Goal: Use online tool/utility: Utilize a website feature to perform a specific function

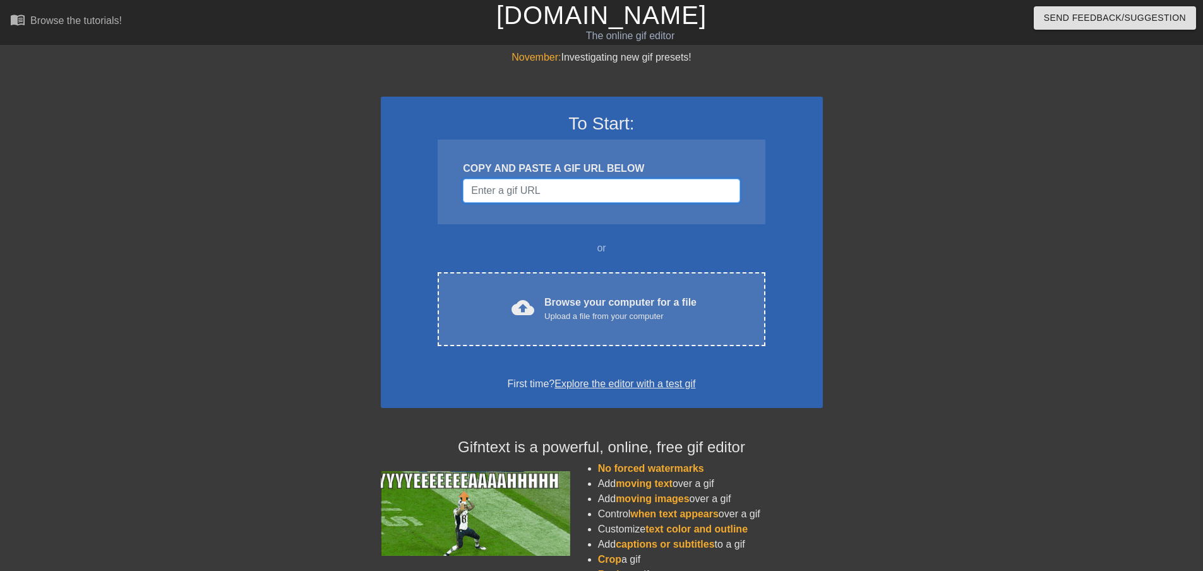
click at [532, 193] on input "Username" at bounding box center [601, 191] width 277 height 24
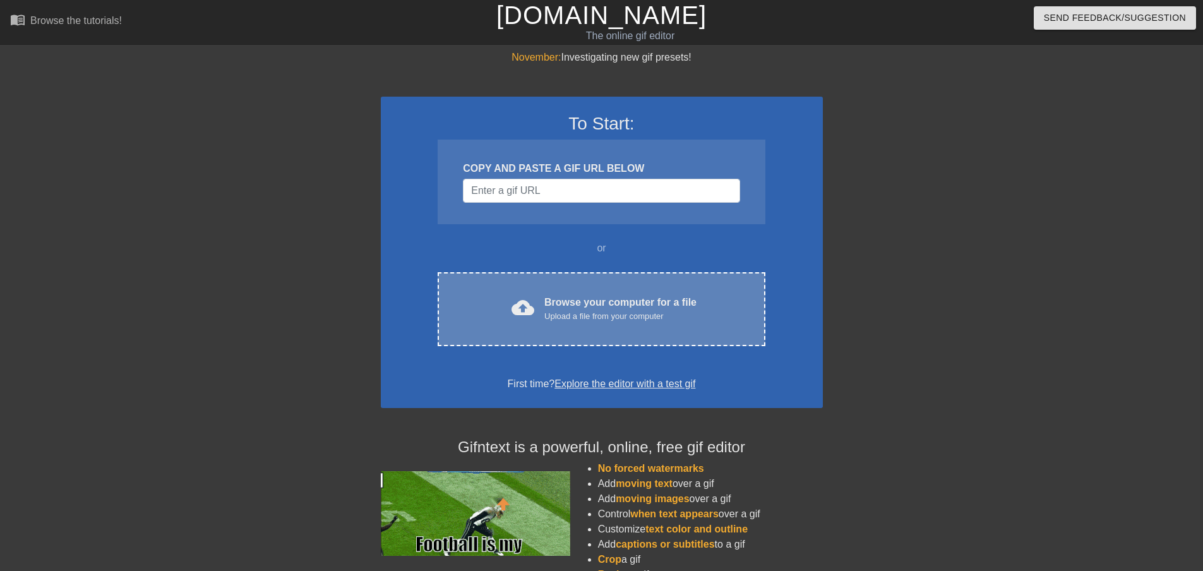
click at [542, 308] on div "cloud_upload Browse your computer for a file Upload a file from your computer" at bounding box center [601, 309] width 274 height 28
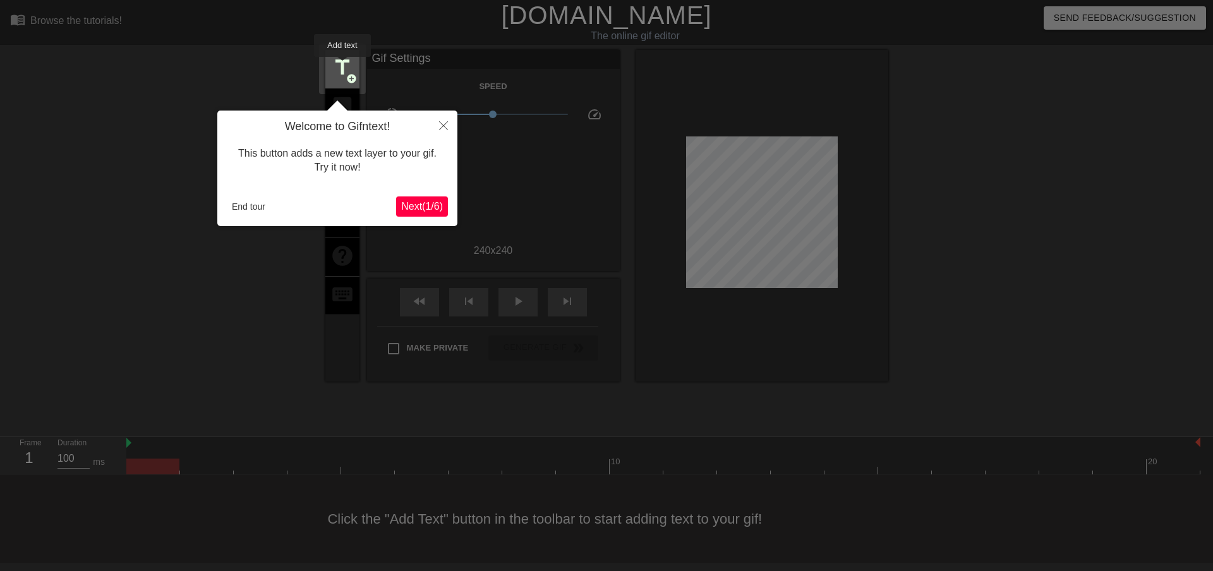
click at [342, 66] on span "title" at bounding box center [342, 68] width 24 height 24
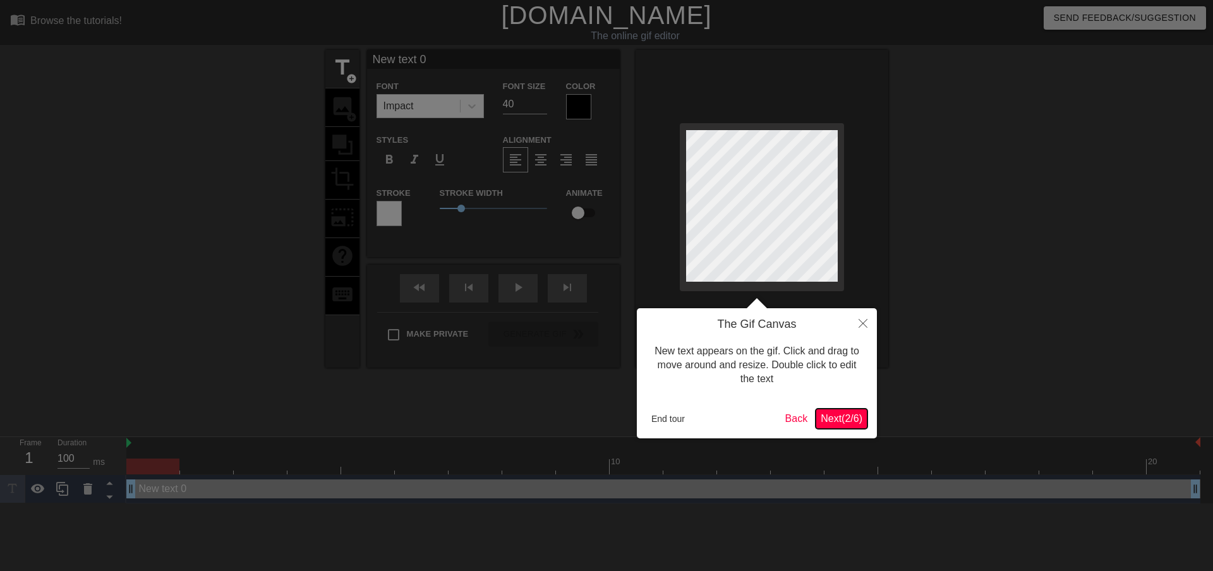
click at [825, 414] on span "Next ( 2 / 6 )" at bounding box center [841, 418] width 42 height 11
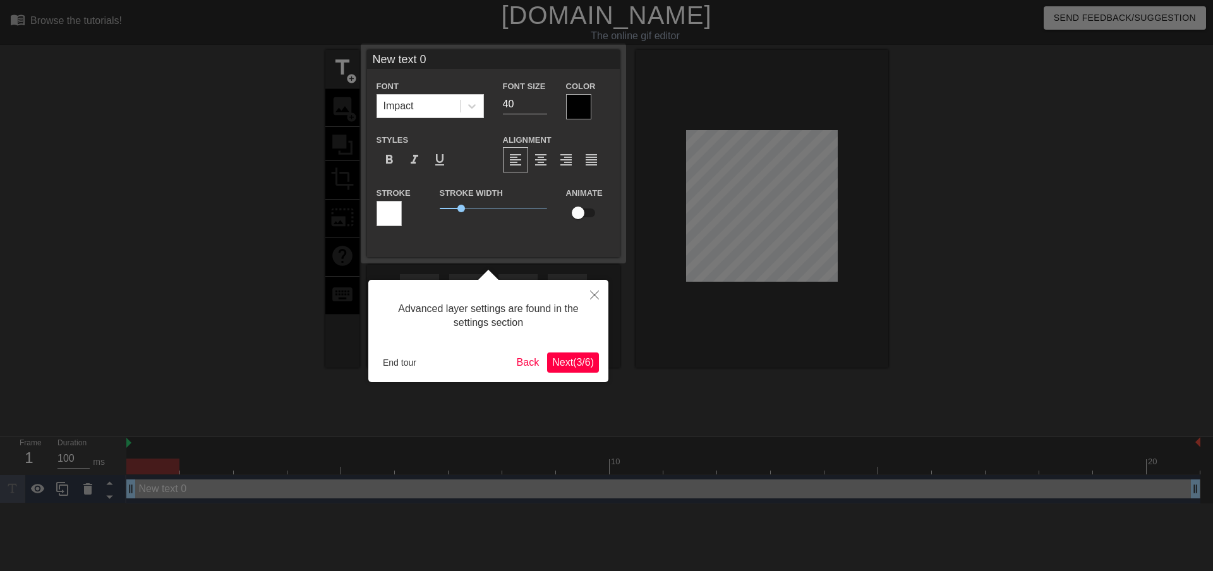
click at [558, 360] on span "Next ( 3 / 6 )" at bounding box center [573, 362] width 42 height 11
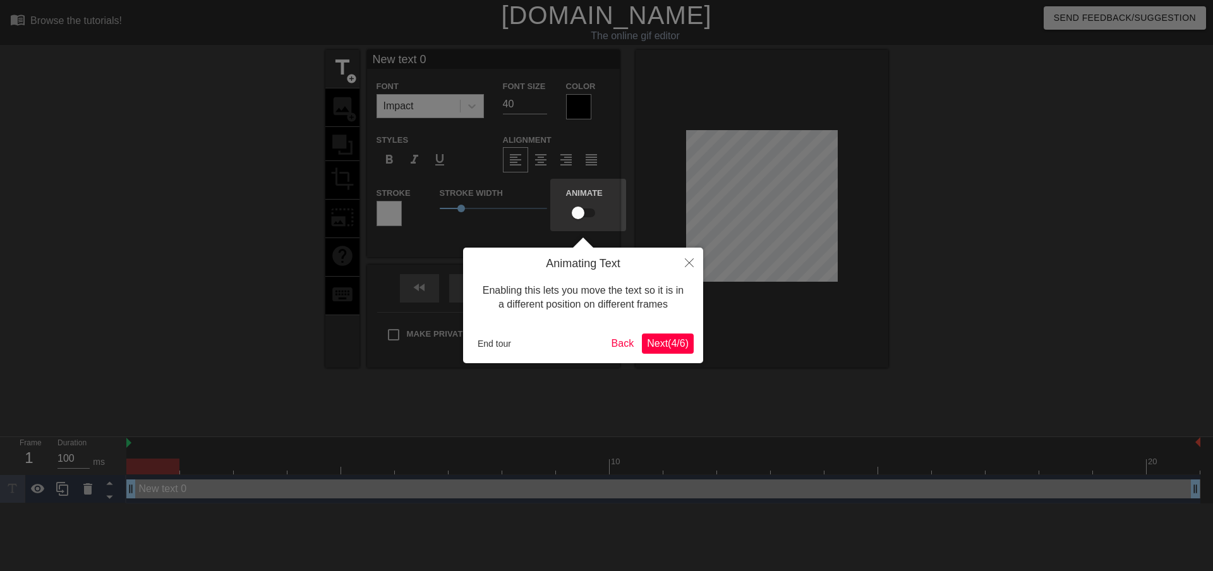
click at [664, 349] on span "Next ( 4 / 6 )" at bounding box center [668, 343] width 42 height 11
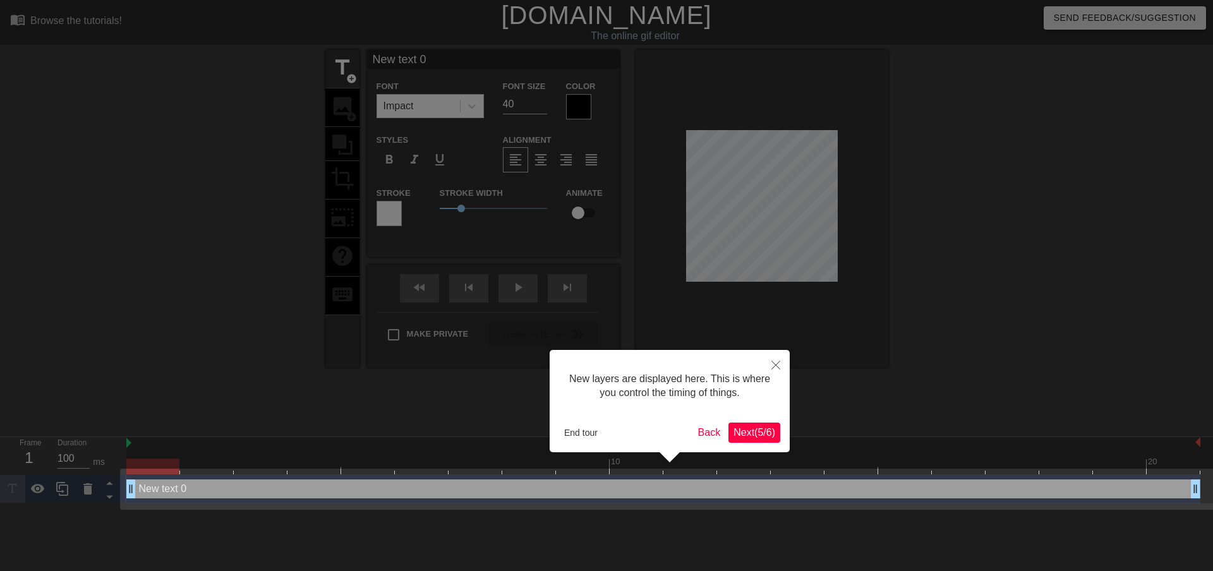
click at [750, 434] on span "Next ( 5 / 6 )" at bounding box center [754, 432] width 42 height 11
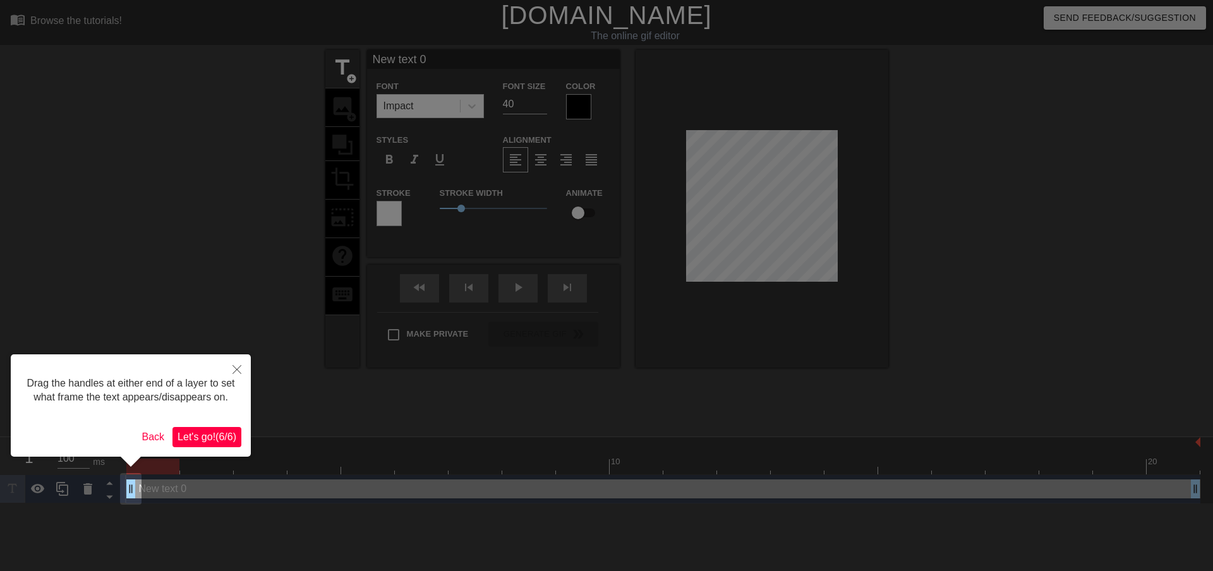
click at [217, 439] on span "Let's go! ( 6 / 6 )" at bounding box center [206, 436] width 59 height 11
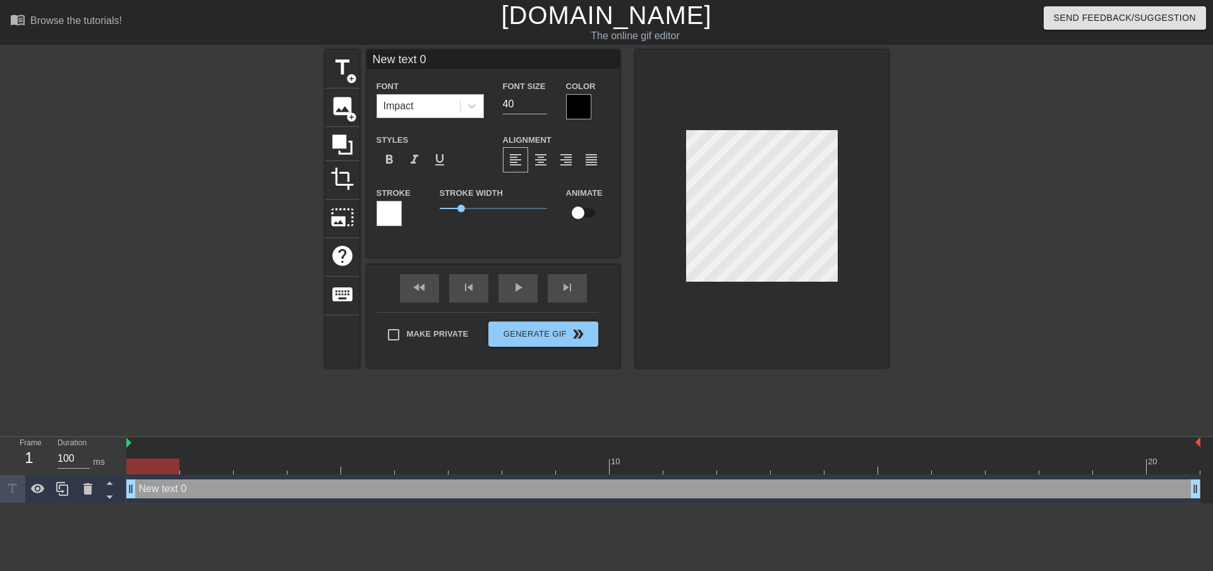
click at [448, 107] on div "Impact" at bounding box center [418, 106] width 83 height 23
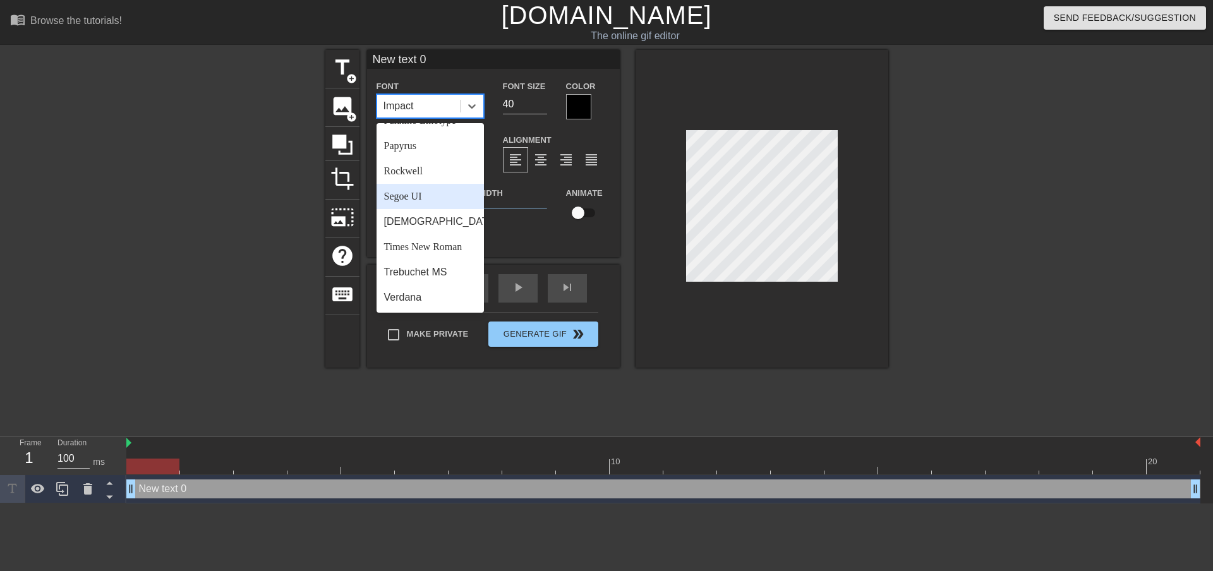
scroll to position [452, 0]
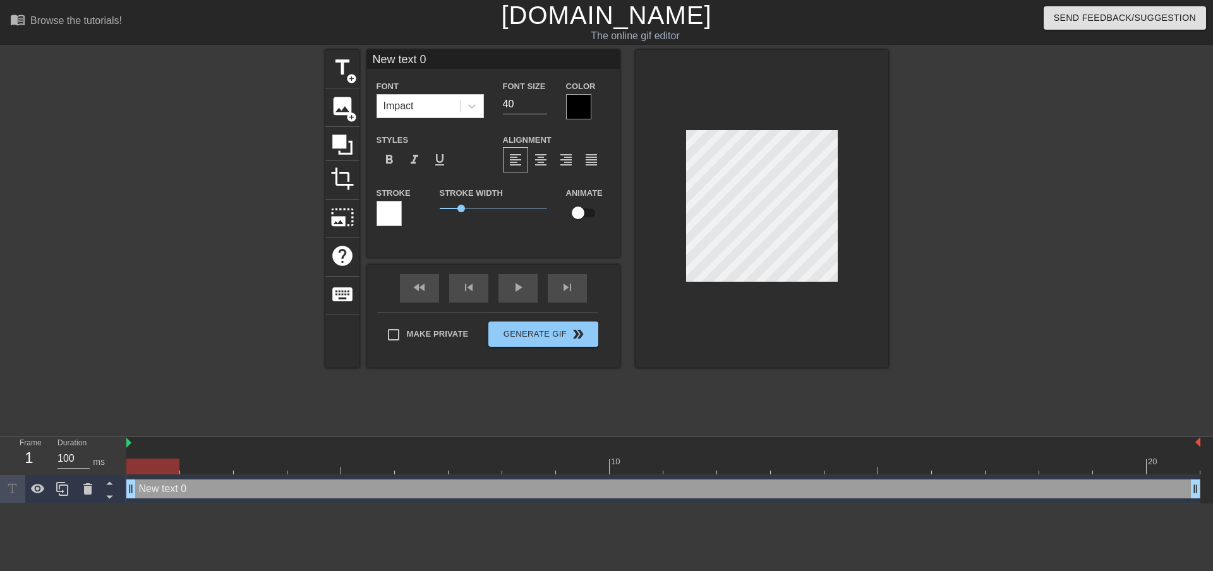
click at [584, 138] on div "Alignment format_align_left format_align_center format_align_right format_align…" at bounding box center [556, 152] width 126 height 41
click at [570, 110] on div at bounding box center [578, 106] width 25 height 25
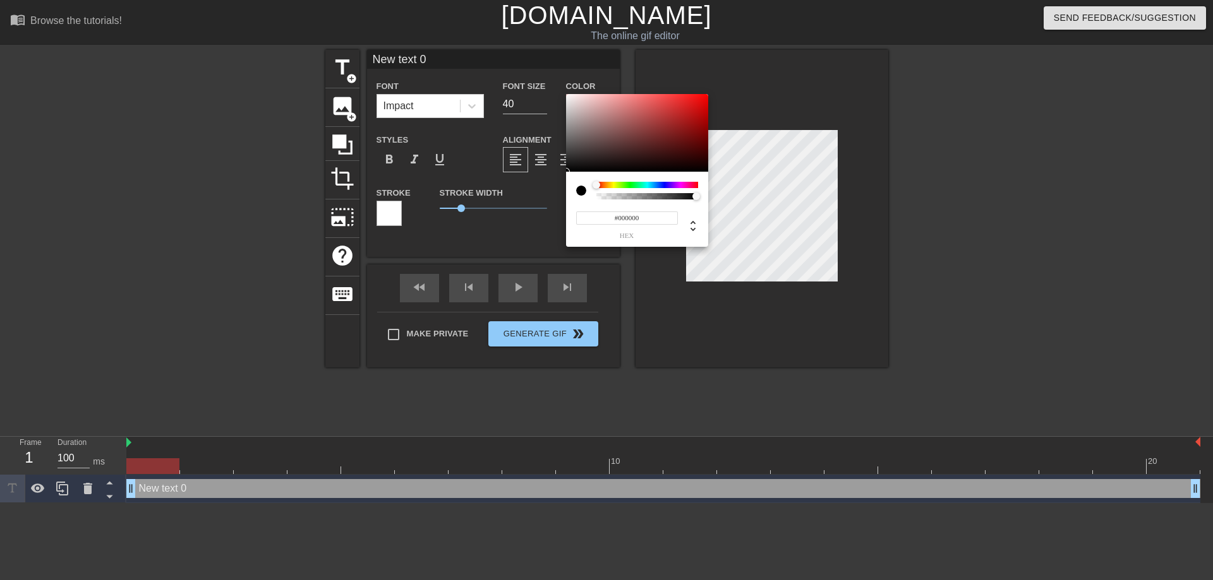
click at [619, 217] on input "#000000" at bounding box center [627, 218] width 102 height 13
drag, startPoint x: 650, startPoint y: 219, endPoint x: 571, endPoint y: 213, distance: 79.8
click at [571, 213] on div "#000000 hex" at bounding box center [637, 209] width 142 height 75
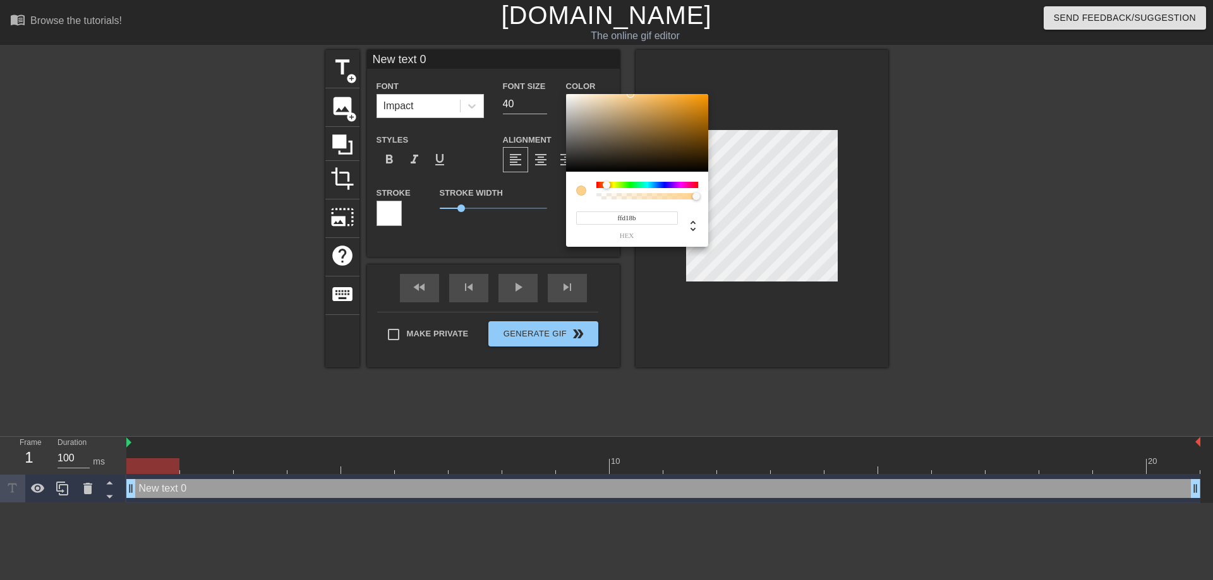
type input "ffd18b"
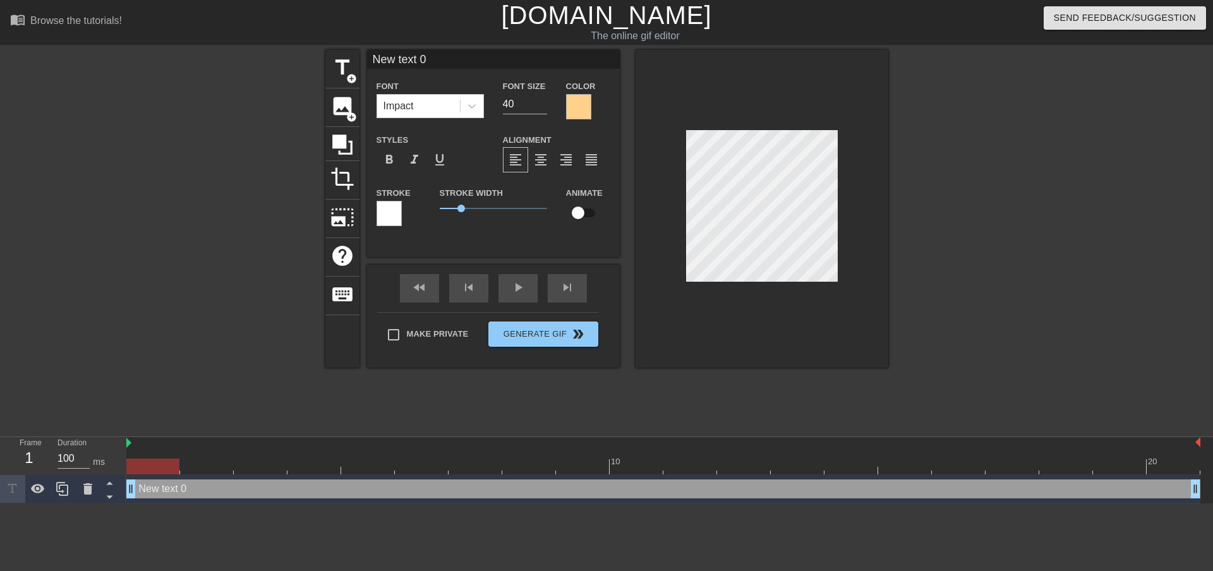
drag, startPoint x: 433, startPoint y: 63, endPoint x: 362, endPoint y: 64, distance: 71.4
click at [362, 64] on div "title add_circle image add_circle crop photo_size_select_large help keyboard Ne…" at bounding box center [606, 209] width 563 height 318
type input "READ THE RULES"
click at [541, 106] on input "39" at bounding box center [525, 104] width 44 height 20
click at [541, 106] on input "38" at bounding box center [525, 104] width 44 height 20
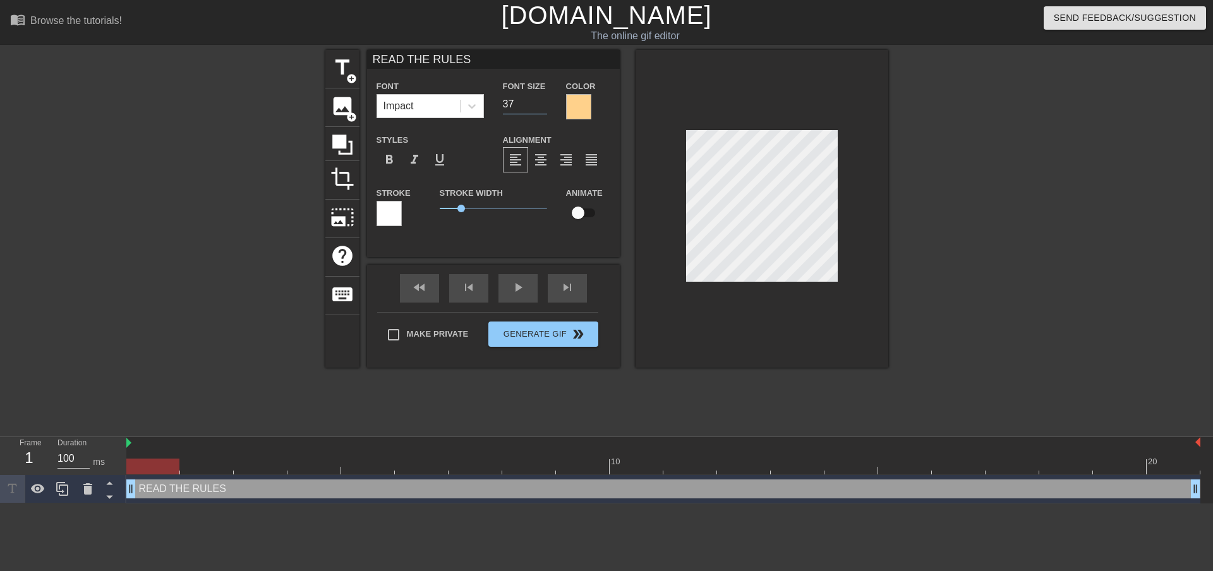
type input "37"
click at [541, 106] on input "37" at bounding box center [525, 104] width 44 height 20
click at [395, 213] on div at bounding box center [388, 213] width 25 height 25
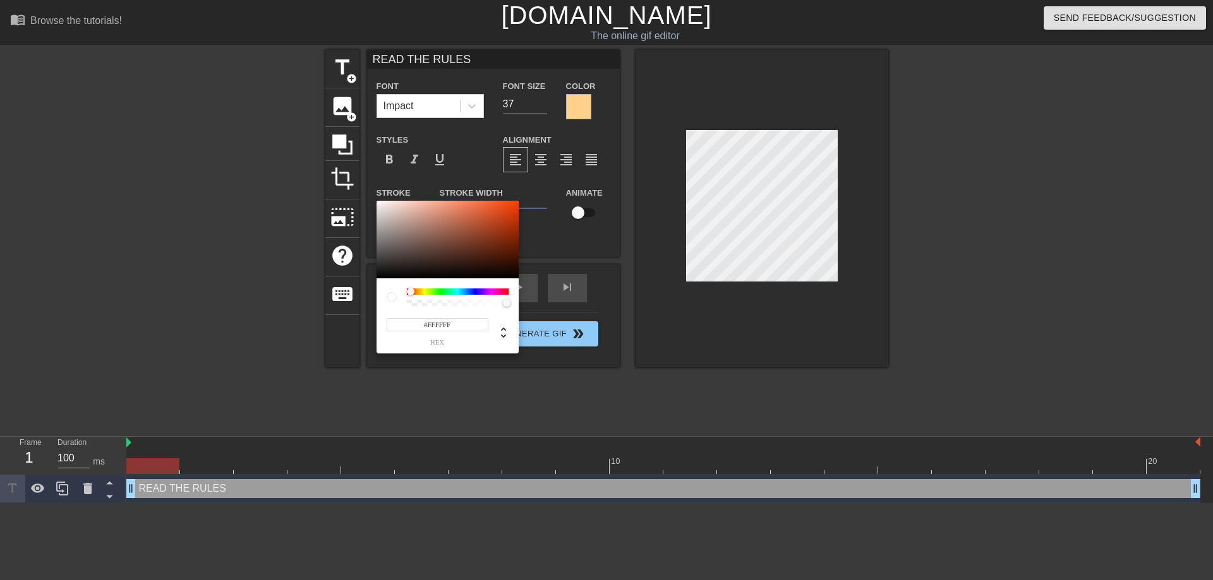
drag, startPoint x: 406, startPoint y: 293, endPoint x: 396, endPoint y: 266, distance: 29.0
click at [369, 296] on div "#FFFFFF hex" at bounding box center [606, 290] width 1213 height 580
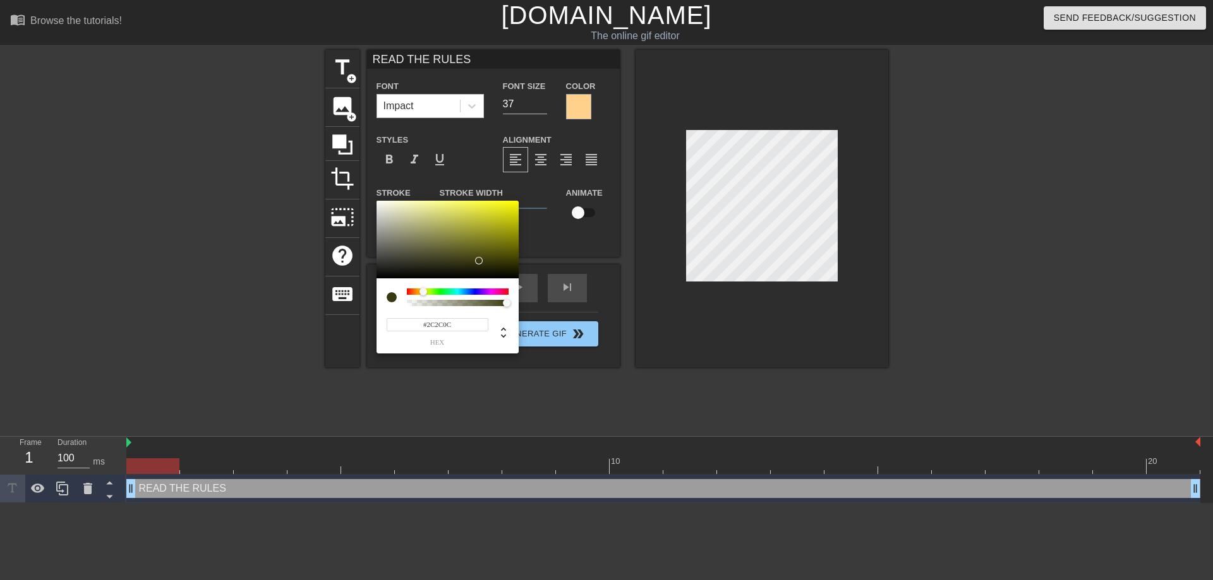
type input "#000000"
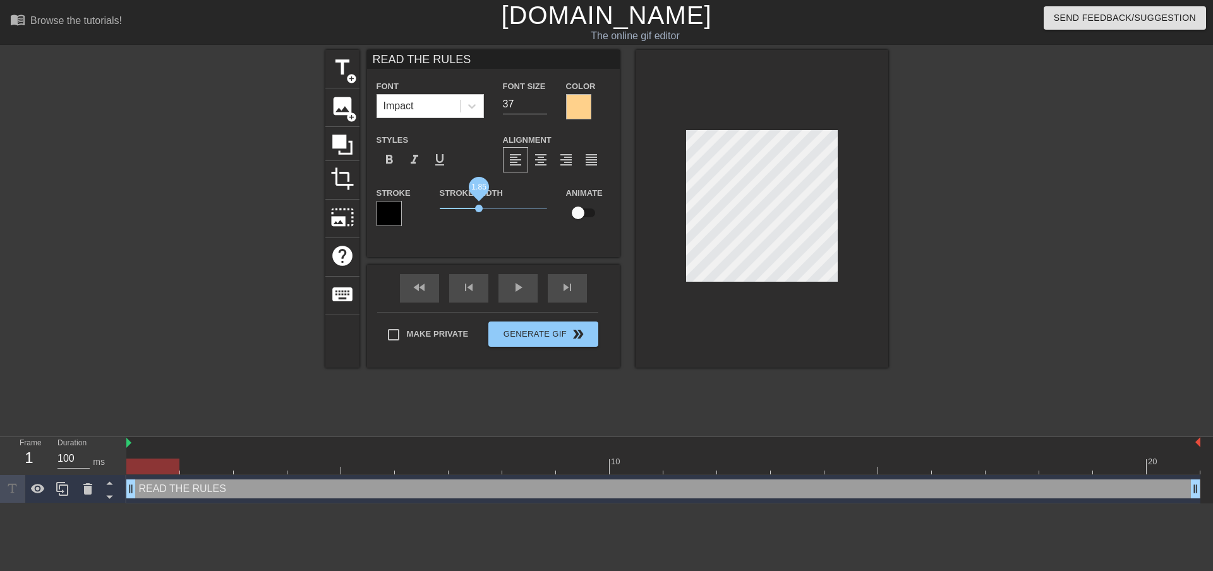
drag, startPoint x: 462, startPoint y: 205, endPoint x: 479, endPoint y: 207, distance: 17.7
click at [479, 207] on span "1.85" at bounding box center [479, 209] width 8 height 8
click at [482, 209] on span "2" at bounding box center [483, 209] width 8 height 8
click at [541, 373] on div "title add_circle image add_circle crop photo_size_select_large help keyboard RE…" at bounding box center [606, 239] width 563 height 379
click at [920, 193] on div at bounding box center [997, 239] width 189 height 379
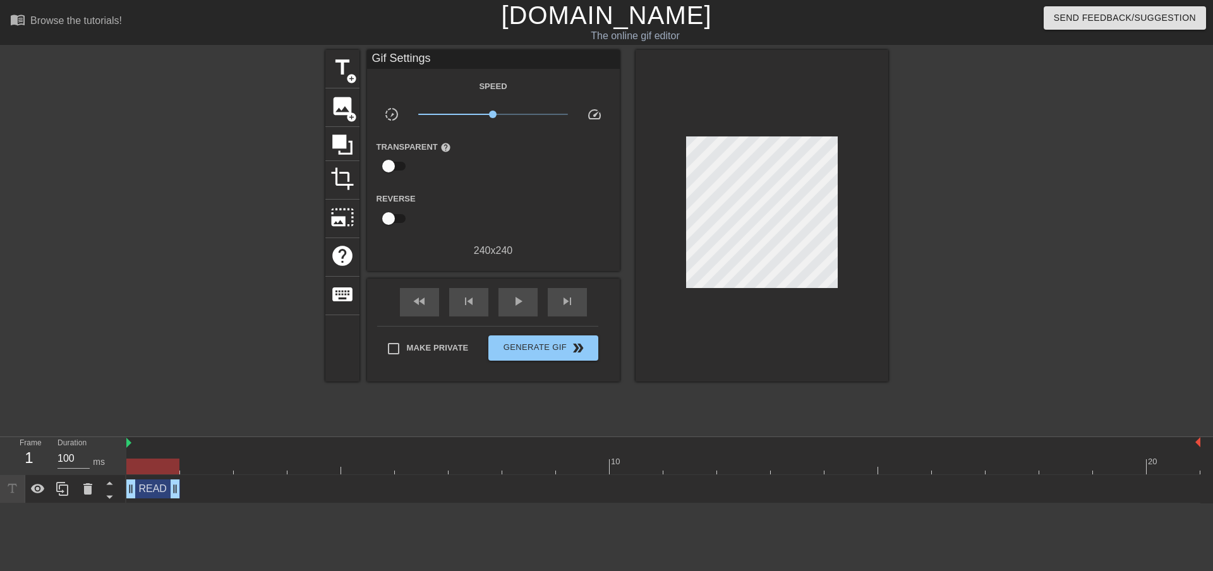
drag, startPoint x: 1194, startPoint y: 490, endPoint x: 134, endPoint y: 484, distance: 1060.4
click at [522, 351] on span "Generate Gif double_arrow" at bounding box center [542, 347] width 99 height 15
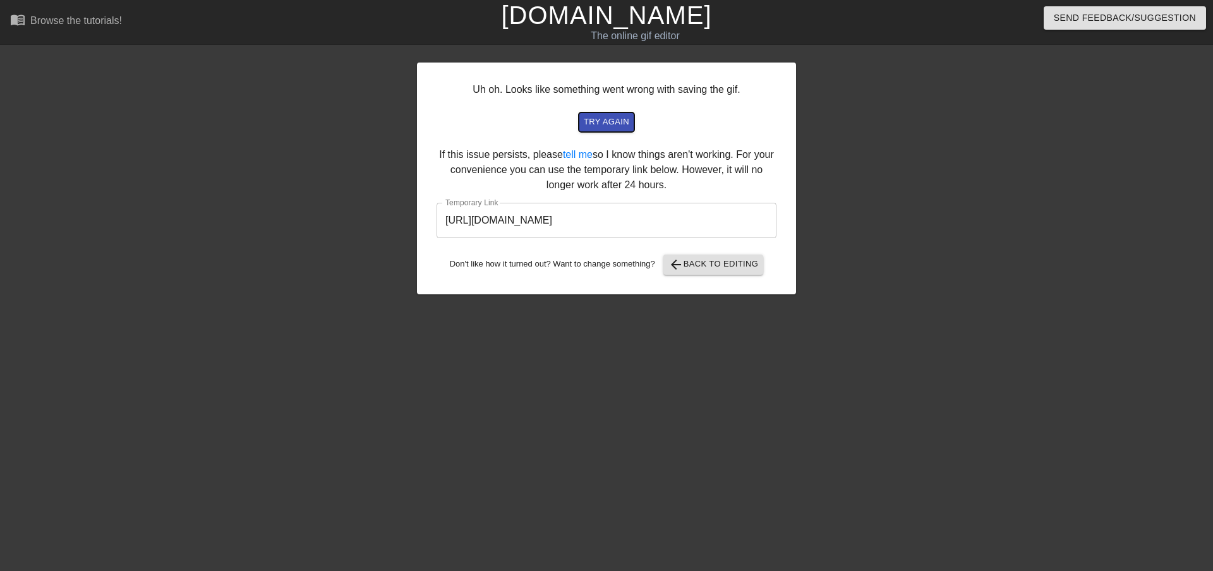
click at [609, 119] on span "try again" at bounding box center [606, 122] width 45 height 15
click at [717, 267] on span "arrow_back Back to Editing" at bounding box center [713, 264] width 90 height 15
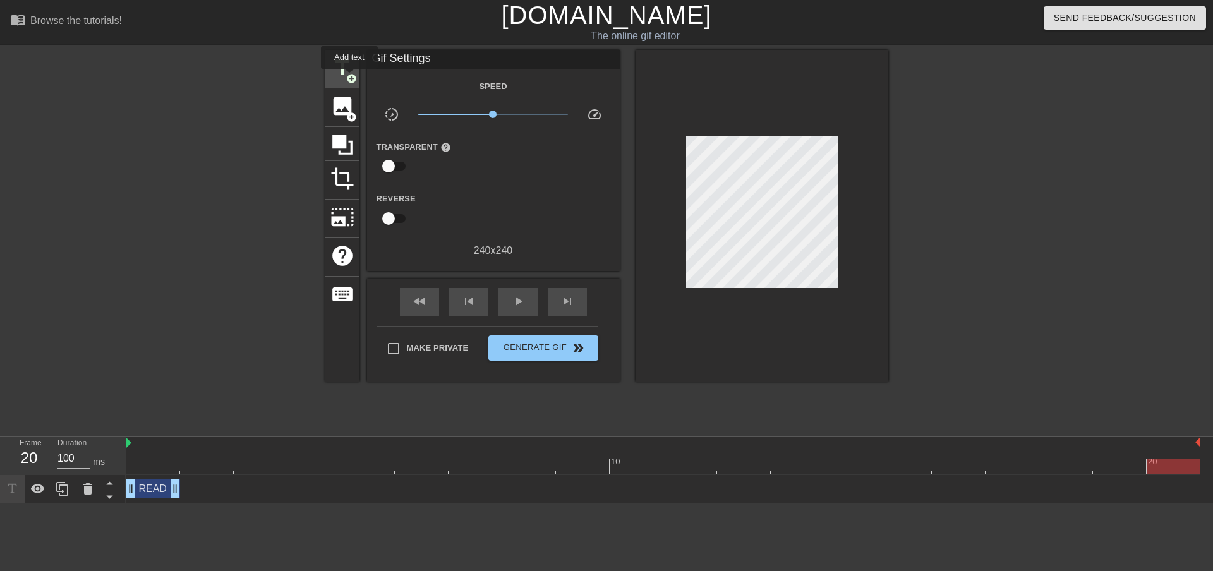
click at [349, 78] on span "add_circle" at bounding box center [351, 78] width 11 height 11
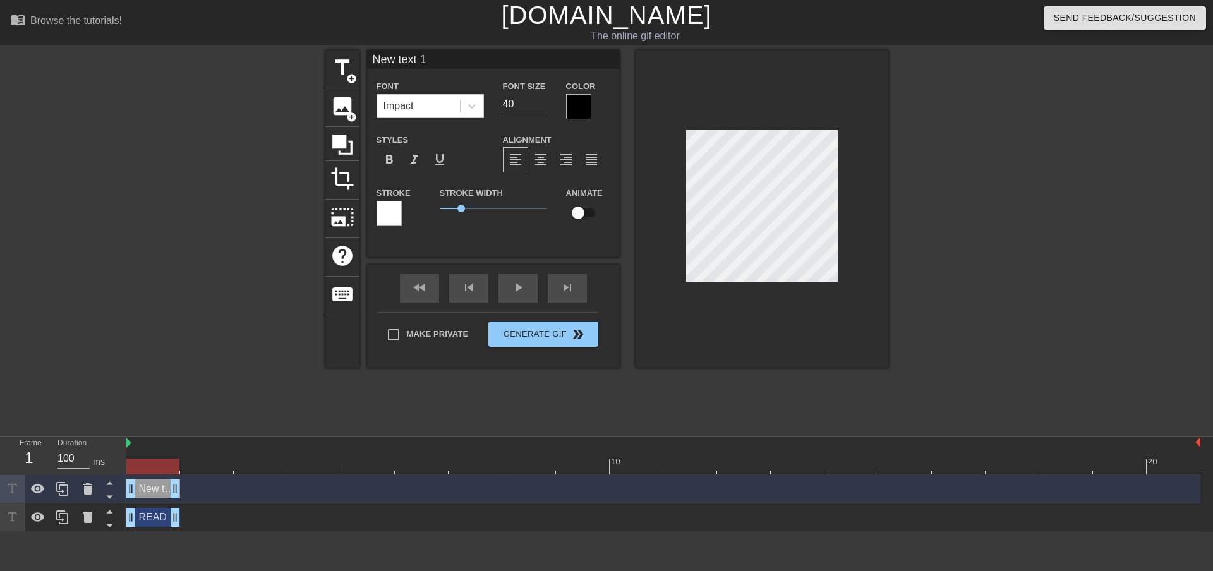
drag, startPoint x: 1168, startPoint y: 487, endPoint x: 151, endPoint y: 438, distance: 1018.6
click at [151, 438] on div "10 20 New text 1 drag_handle drag_handle READ THE RULES drag_handle drag_handle" at bounding box center [669, 484] width 1086 height 95
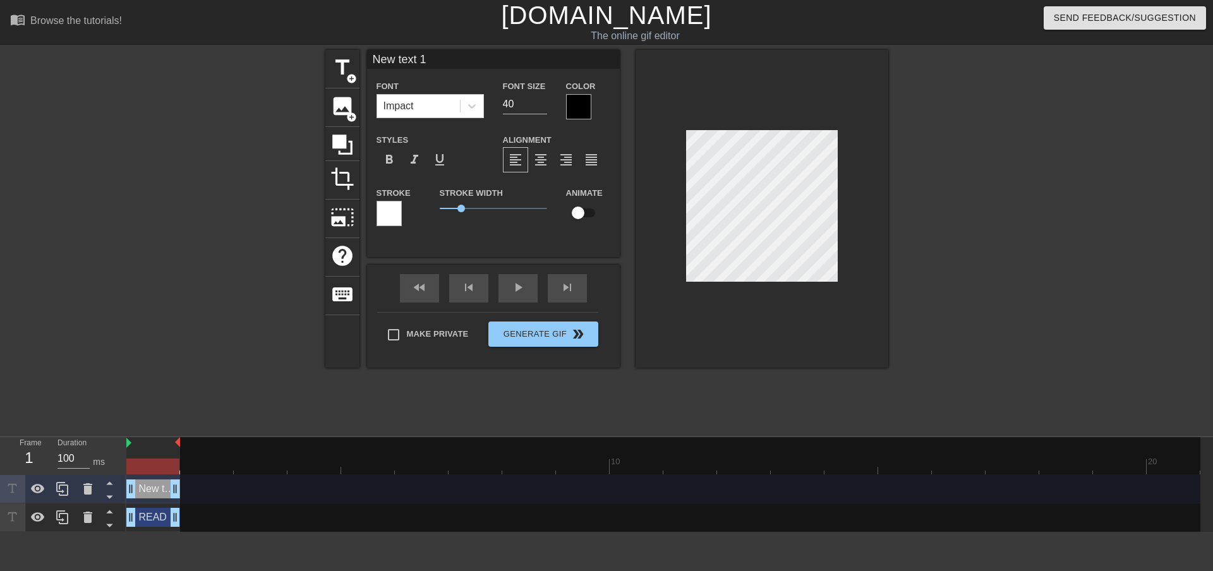
drag, startPoint x: 1198, startPoint y: 442, endPoint x: 187, endPoint y: 445, distance: 1011.1
click at [187, 445] on div "10 20" at bounding box center [663, 455] width 1074 height 37
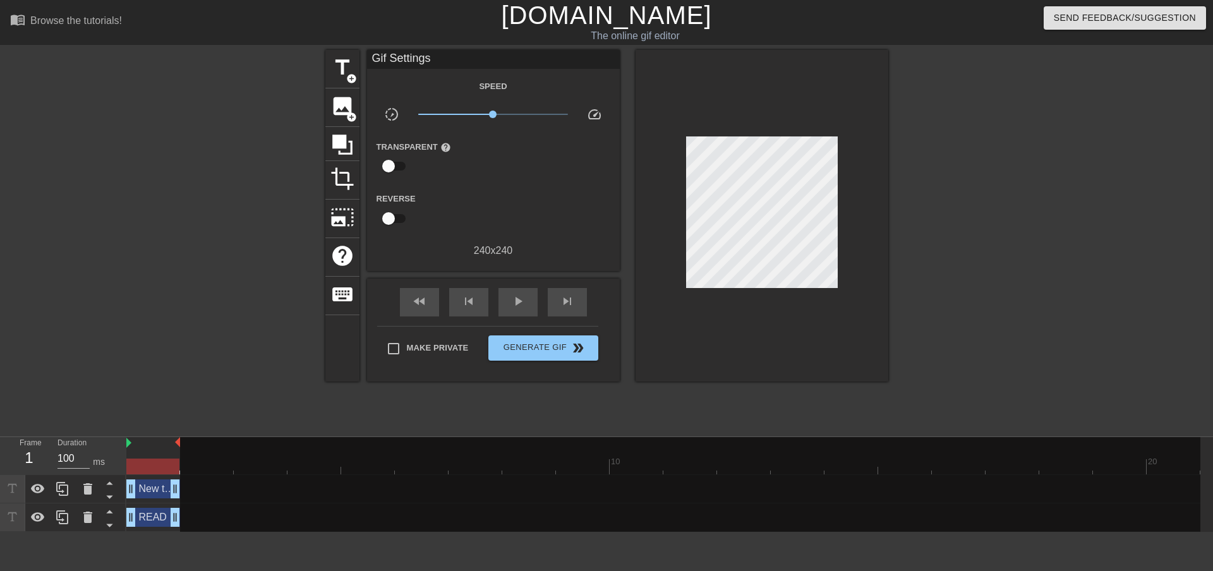
click at [213, 363] on div at bounding box center [215, 239] width 189 height 379
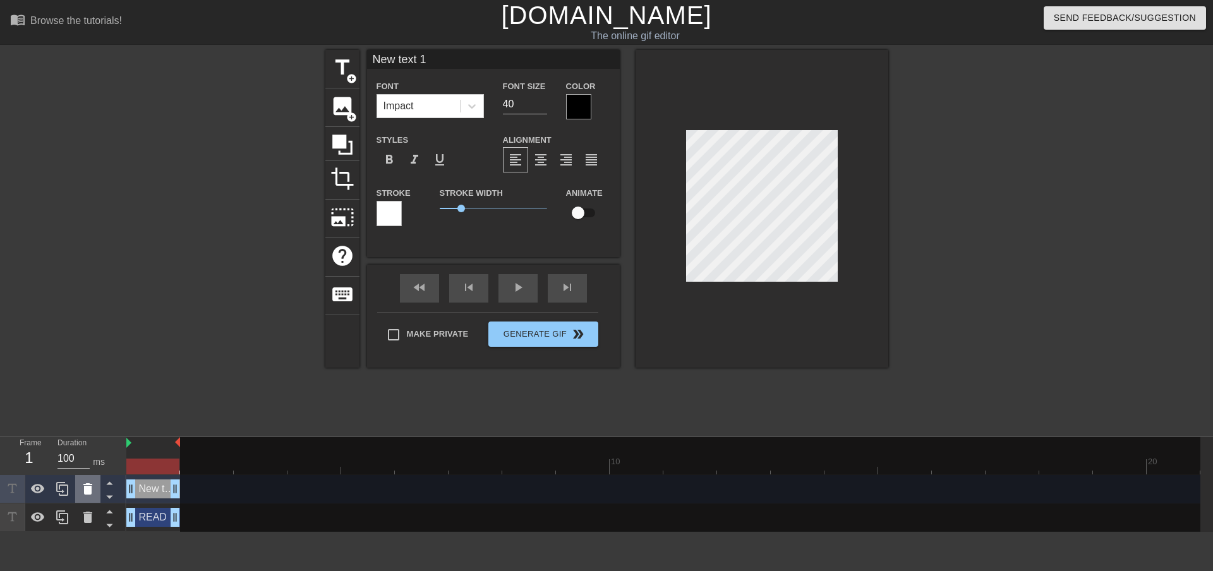
click at [85, 488] on icon at bounding box center [87, 488] width 9 height 11
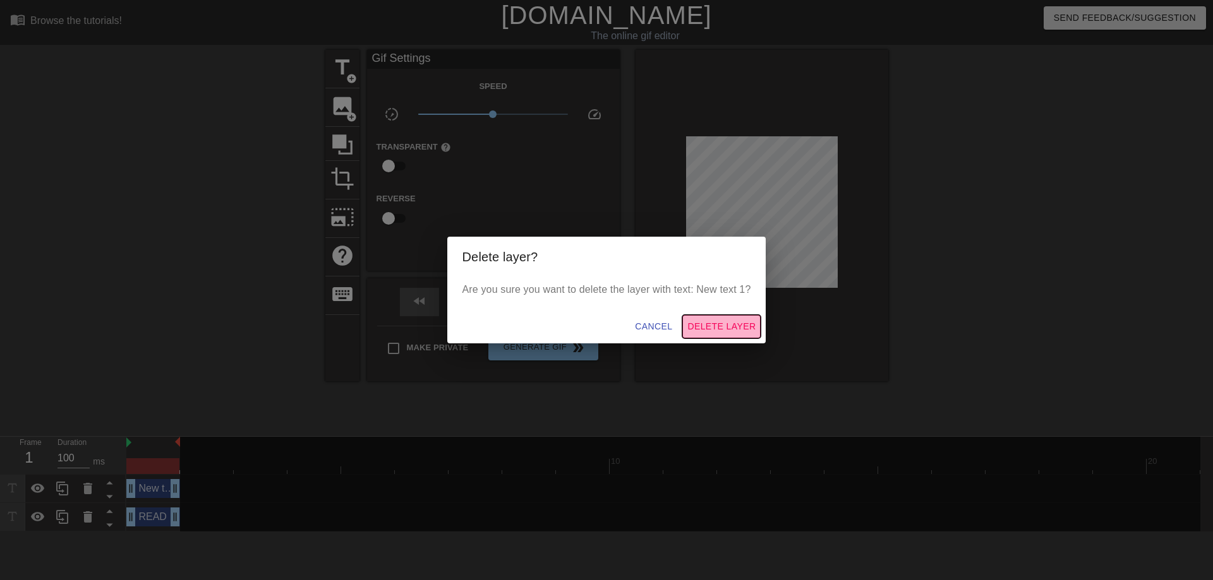
click at [713, 328] on span "Delete Layer" at bounding box center [721, 327] width 68 height 16
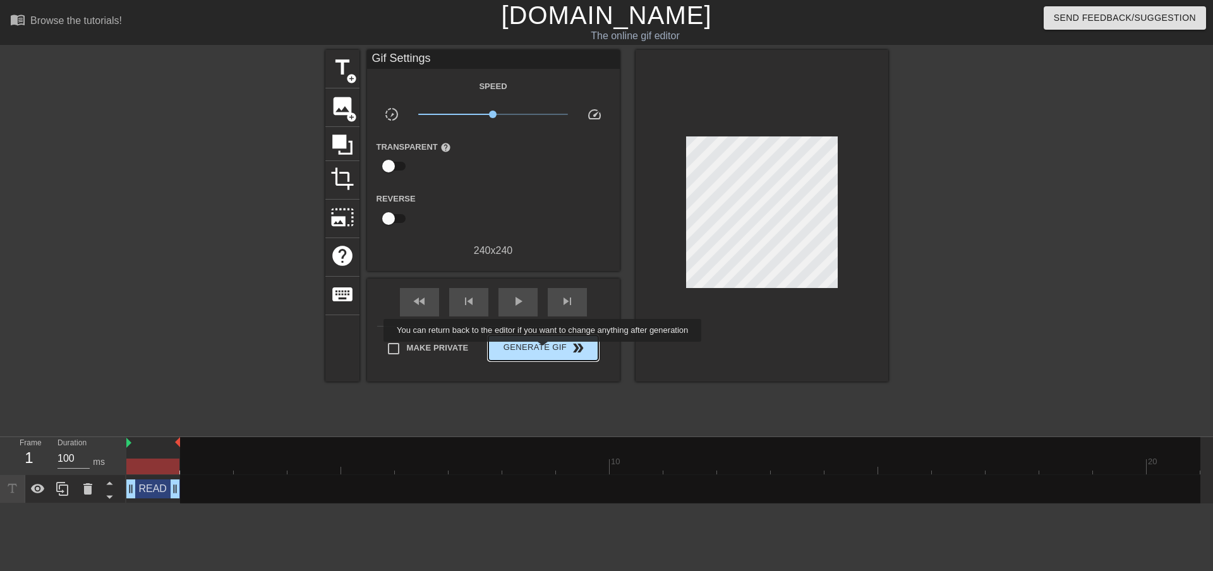
click at [544, 350] on span "Generate Gif double_arrow" at bounding box center [542, 347] width 99 height 15
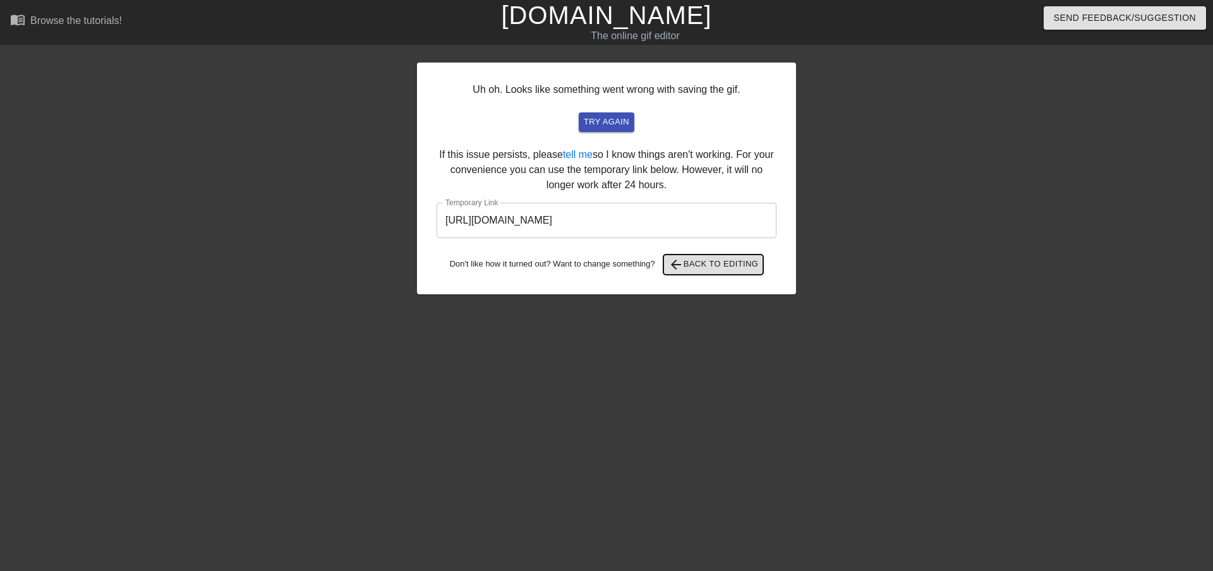
click at [695, 267] on span "arrow_back Back to Editing" at bounding box center [713, 264] width 90 height 15
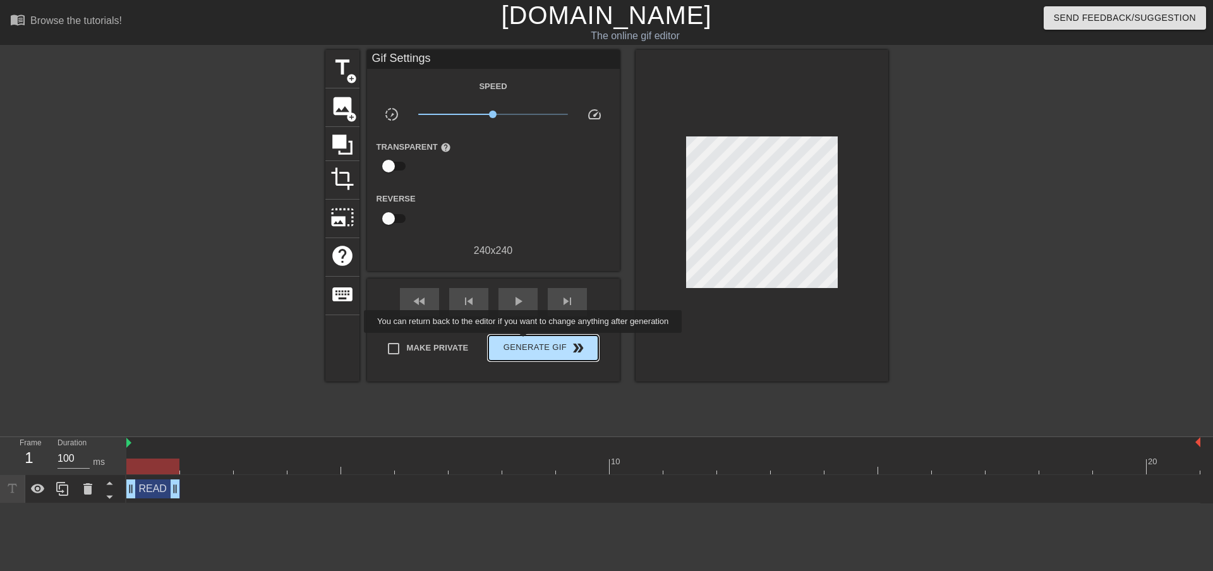
click at [526, 345] on span "Generate Gif double_arrow" at bounding box center [542, 347] width 99 height 15
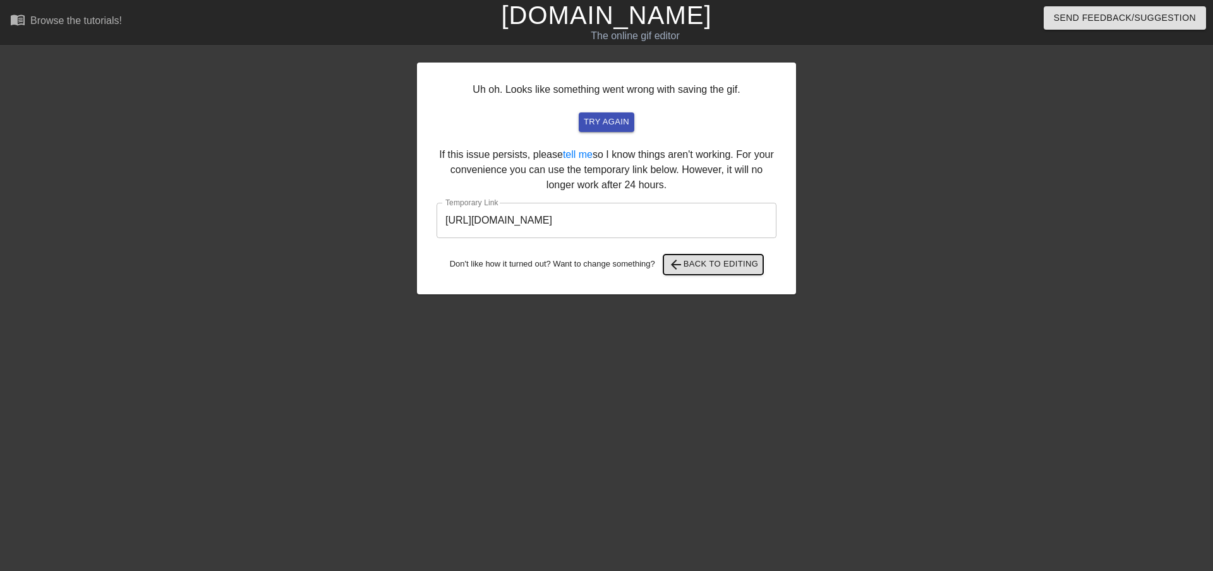
click at [713, 260] on span "arrow_back Back to Editing" at bounding box center [713, 264] width 90 height 15
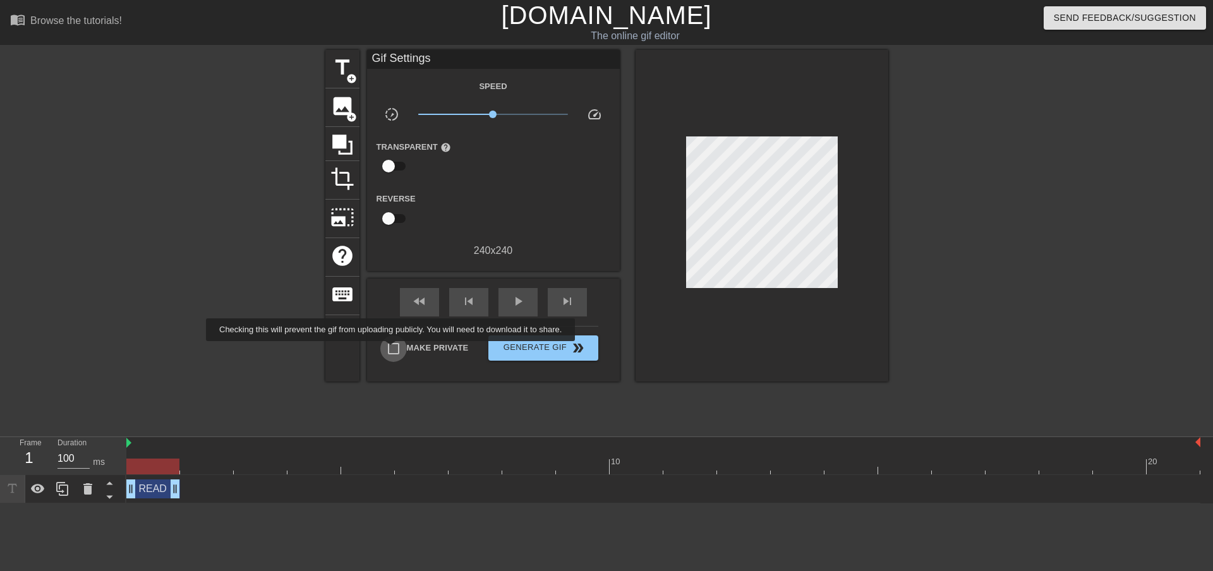
click at [393, 350] on input "Make Private" at bounding box center [393, 348] width 27 height 27
checkbox input "true"
drag, startPoint x: 1198, startPoint y: 441, endPoint x: 171, endPoint y: 403, distance: 1027.6
click at [171, 403] on div "menu_book Browse the tutorials! [DOMAIN_NAME] The online gif editor Send Feedba…" at bounding box center [606, 251] width 1213 height 503
click at [35, 488] on icon at bounding box center [38, 488] width 14 height 9
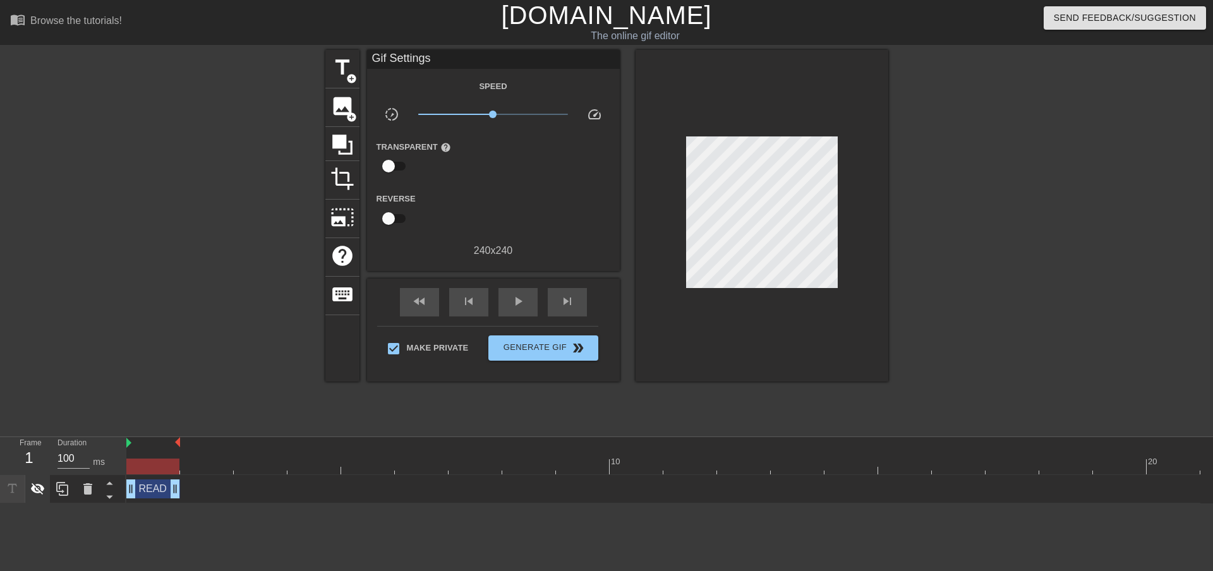
click at [35, 490] on icon at bounding box center [37, 488] width 15 height 15
click at [522, 351] on span "Generate Gif double_arrow" at bounding box center [542, 347] width 99 height 15
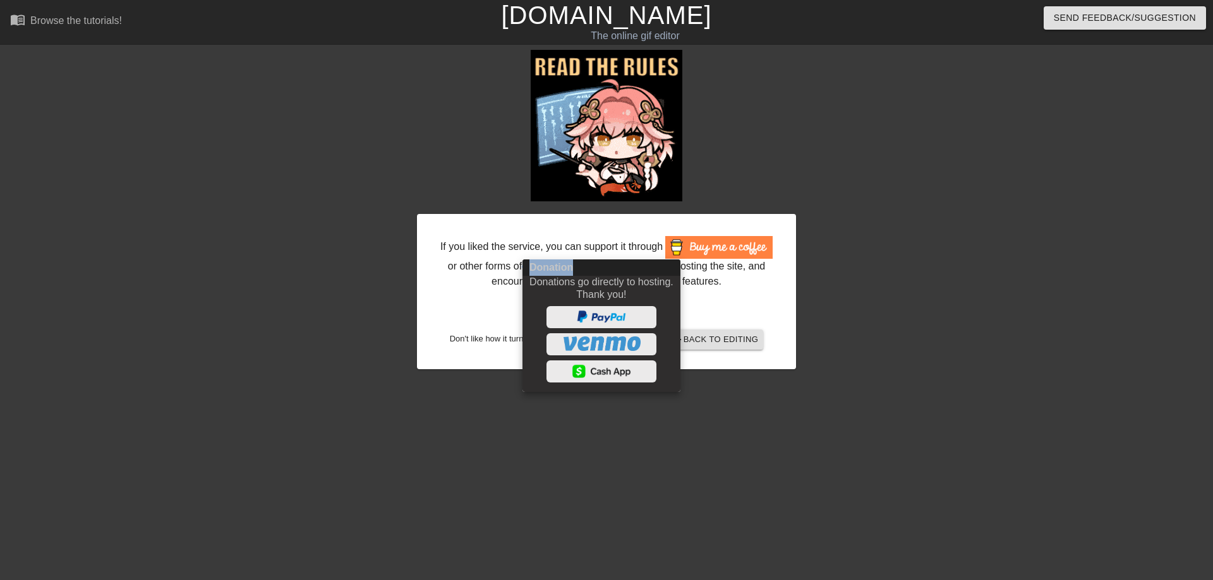
drag, startPoint x: 643, startPoint y: 268, endPoint x: 575, endPoint y: 257, distance: 68.5
click at [576, 258] on div "Donation Donations go directly to hosting. Thank you!" at bounding box center [606, 290] width 1213 height 580
click at [573, 220] on div at bounding box center [606, 290] width 1213 height 580
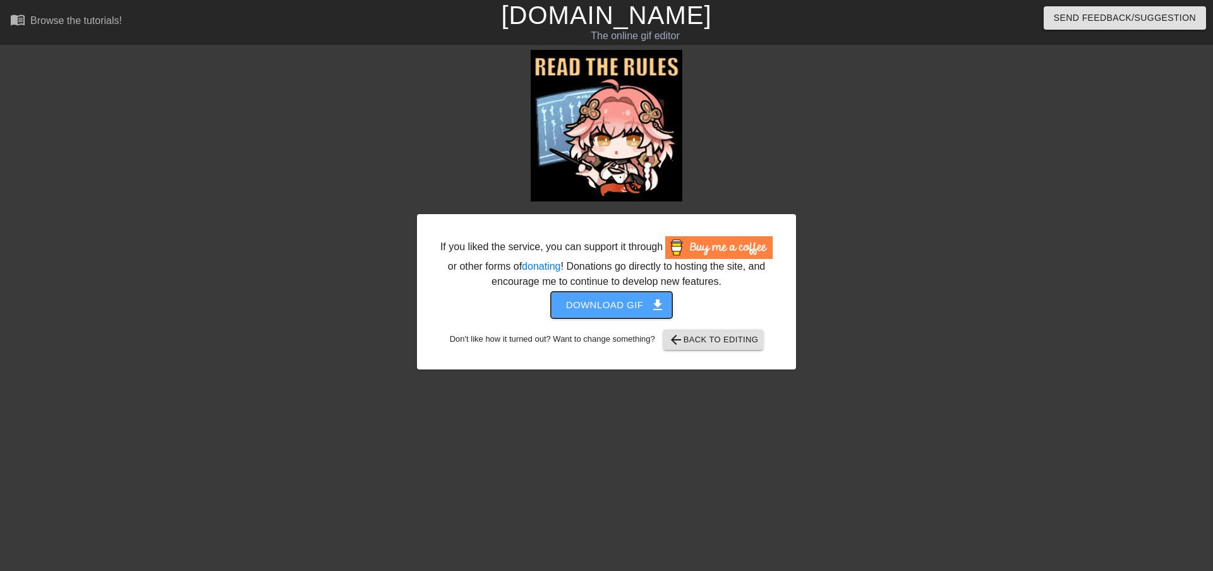
click at [617, 303] on span "Download gif get_app" at bounding box center [612, 305] width 92 height 16
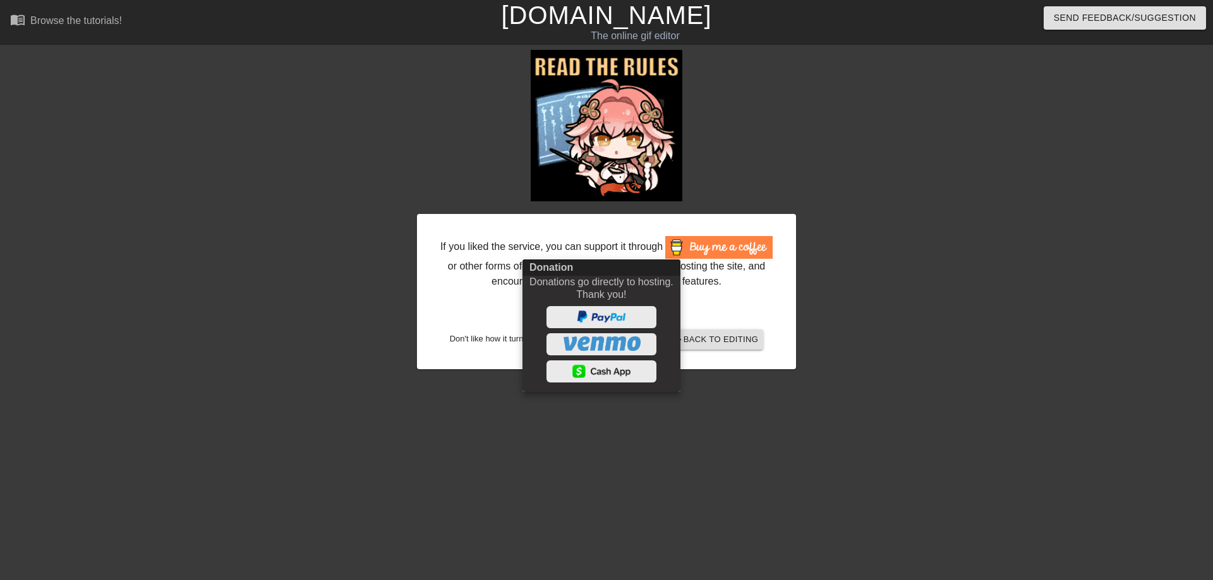
click at [482, 418] on div at bounding box center [606, 290] width 1213 height 580
click at [721, 342] on div at bounding box center [606, 290] width 1213 height 580
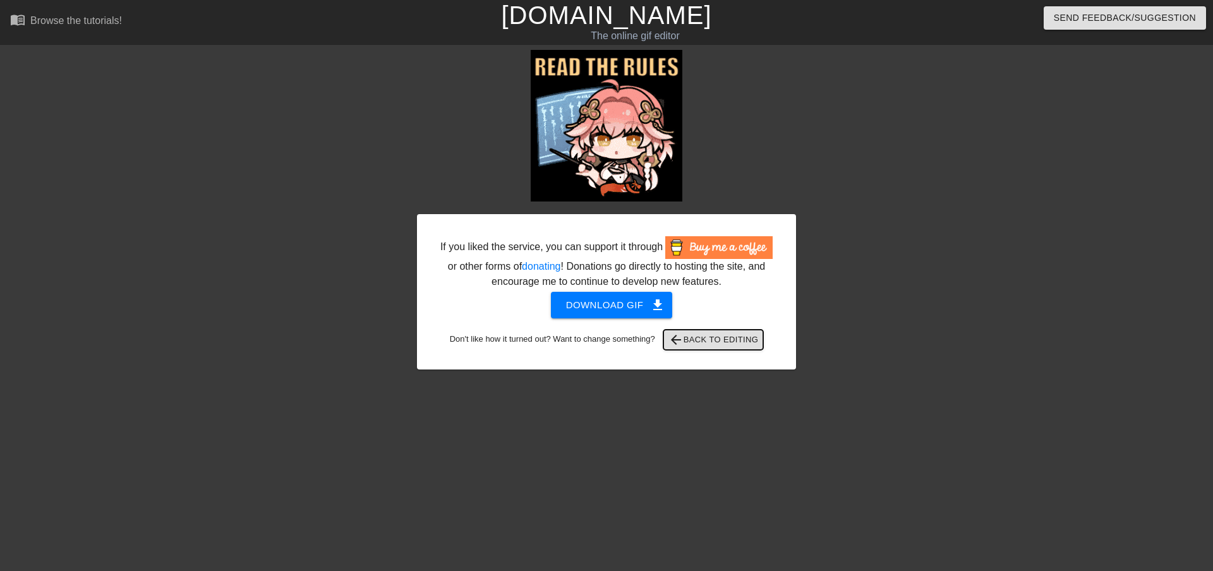
click at [710, 344] on span "arrow_back Back to Editing" at bounding box center [713, 339] width 90 height 15
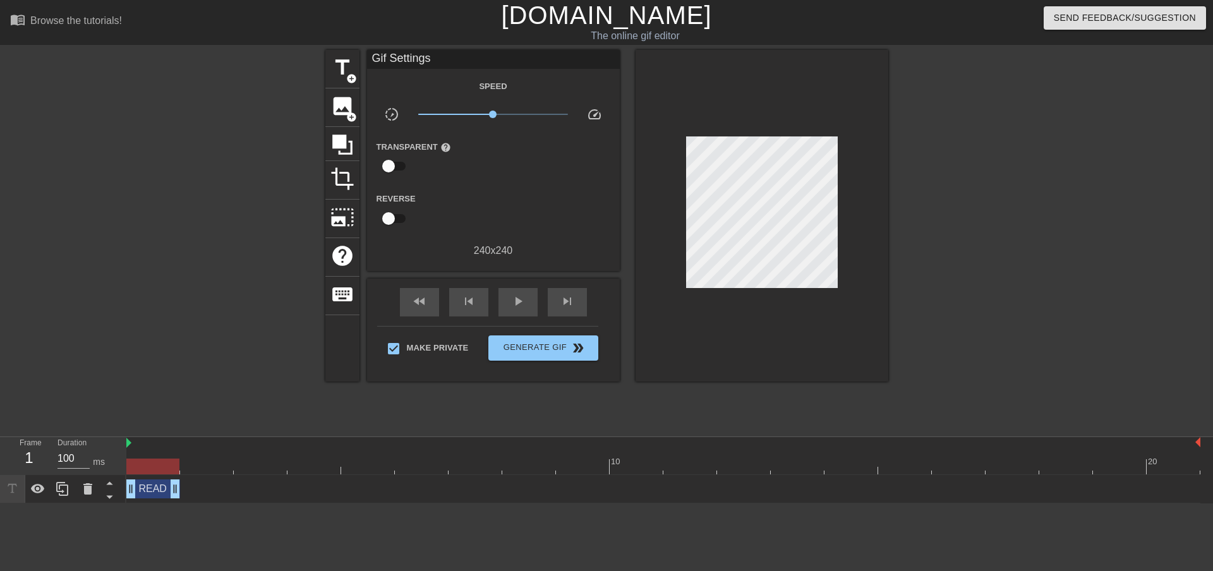
click at [159, 466] on div at bounding box center [152, 466] width 53 height 16
click at [197, 373] on div at bounding box center [215, 239] width 189 height 379
click at [139, 336] on div at bounding box center [215, 239] width 189 height 379
